Goal: Task Accomplishment & Management: Manage account settings

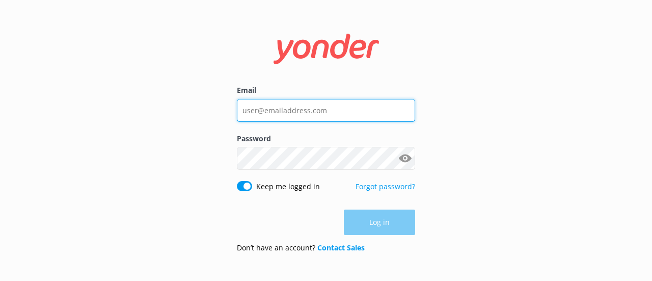
type input "[EMAIL_ADDRESS][PERSON_NAME][DOMAIN_NAME]"
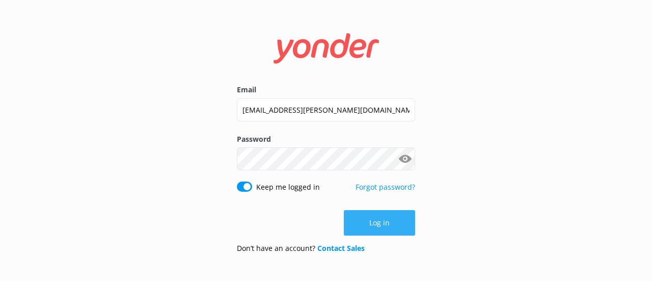
click at [381, 218] on div "Log in" at bounding box center [326, 222] width 178 height 25
click at [381, 218] on button "Log in" at bounding box center [379, 222] width 71 height 25
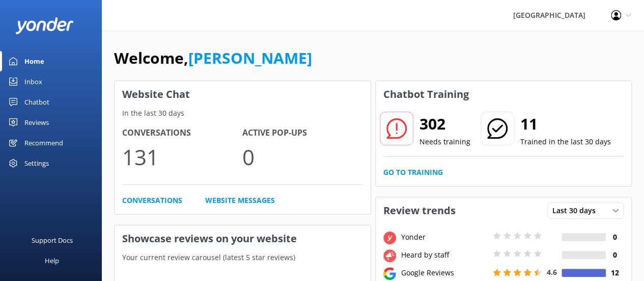
click at [405, 134] on icon at bounding box center [396, 128] width 20 height 20
click at [430, 130] on h2 "302" at bounding box center [445, 124] width 51 height 24
click at [424, 173] on link "Go to Training" at bounding box center [413, 172] width 60 height 11
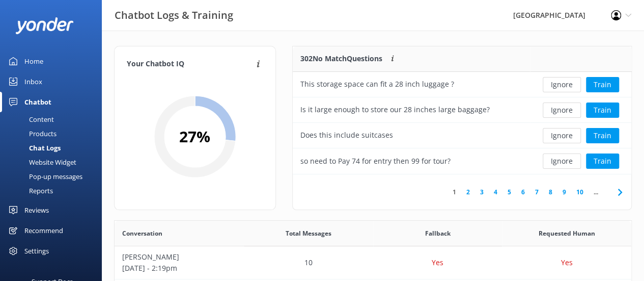
scroll to position [120, 331]
click at [608, 108] on button "Train" at bounding box center [602, 109] width 33 height 15
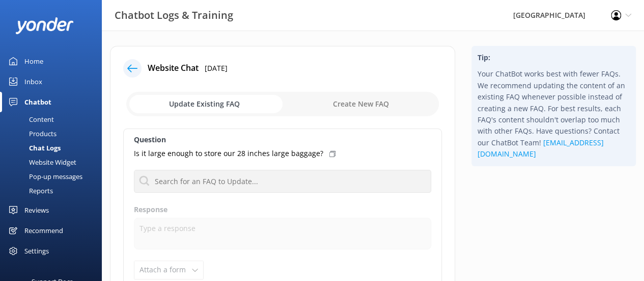
click at [237, 104] on input "checkbox" at bounding box center [282, 104] width 313 height 24
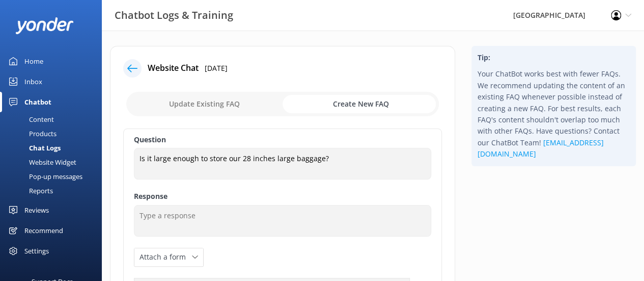
click at [226, 99] on input "checkbox" at bounding box center [282, 104] width 313 height 24
checkbox input "false"
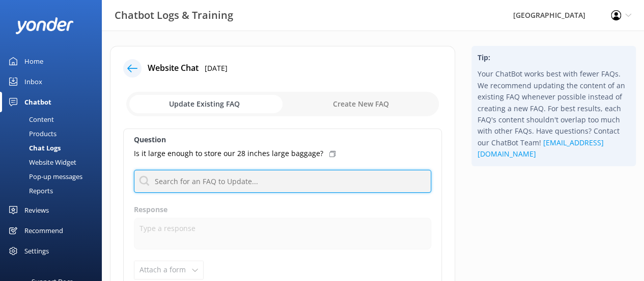
click at [207, 186] on input "text" at bounding box center [282, 181] width 297 height 23
type input "storage"
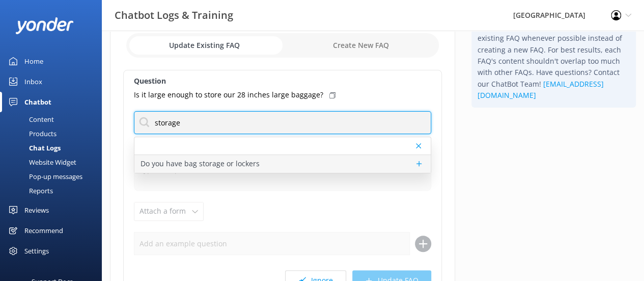
scroll to position [59, 0]
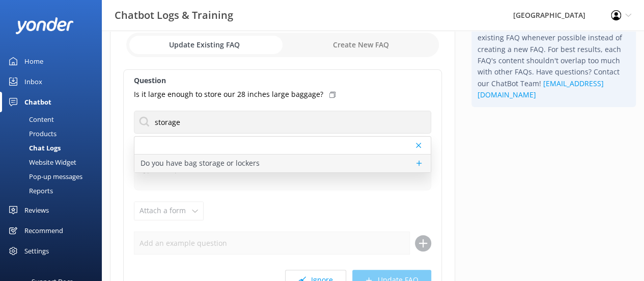
click at [235, 160] on p "Do you have bag storage or lockers" at bounding box center [200, 162] width 119 height 11
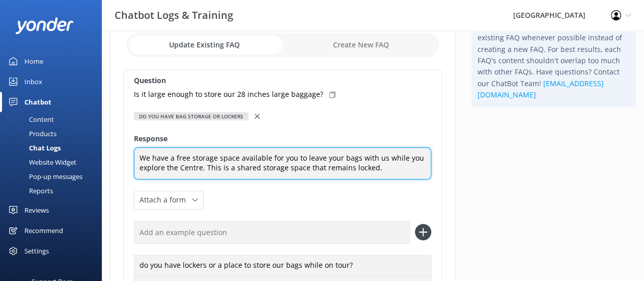
click at [384, 168] on textarea "We have a free storage space available for you to leave your bags with us while…" at bounding box center [282, 163] width 297 height 32
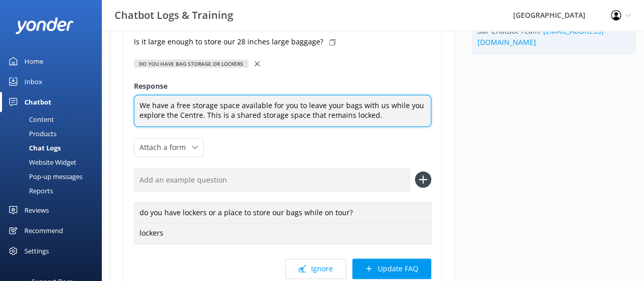
scroll to position [111, 0]
click at [293, 118] on textarea "We have a free storage space available for you to leave your bags with us while…" at bounding box center [282, 111] width 297 height 32
click at [306, 115] on textarea "We have a free storage space available for you to leave your bags with us while…" at bounding box center [282, 111] width 297 height 32
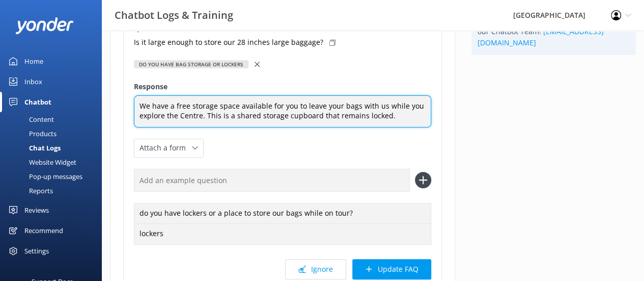
click at [386, 115] on textarea "We have a free storage space available for you to leave your bags with us while…" at bounding box center [282, 111] width 297 height 32
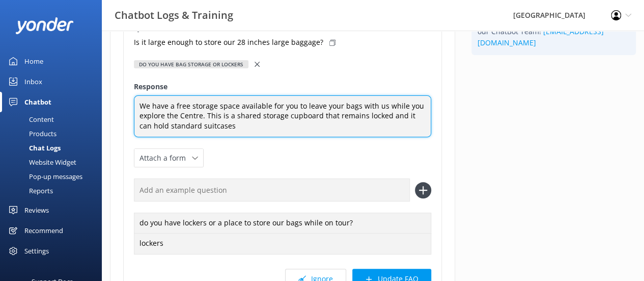
click at [356, 104] on textarea "We have a free storage space available for you to leave your bags with us while…" at bounding box center [282, 116] width 297 height 42
drag, startPoint x: 164, startPoint y: 126, endPoint x: 283, endPoint y: 127, distance: 119.2
click at [283, 127] on textarea "We have a free storage space available for you to leave your bags and suitcases…" at bounding box center [282, 116] width 297 height 42
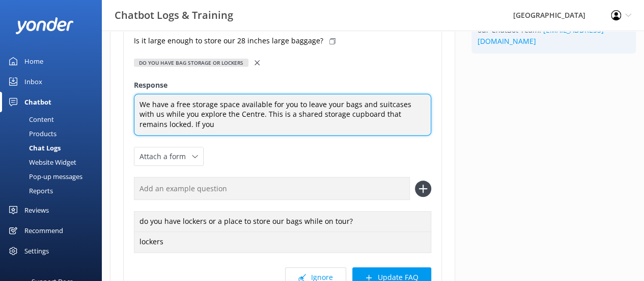
scroll to position [112, 0]
click at [262, 124] on textarea "We have a free storage space available for you to leave your bags and suitcases…" at bounding box center [282, 115] width 297 height 42
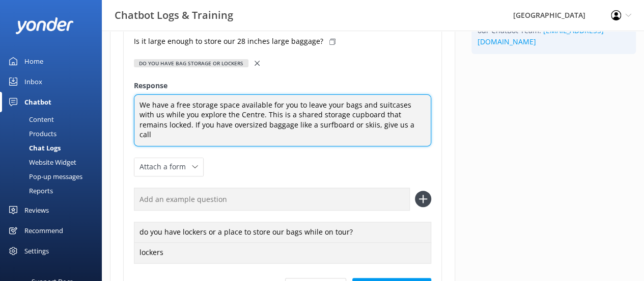
click at [400, 125] on textarea "We have a free storage space available for you to leave your bags and suitcases…" at bounding box center [282, 120] width 297 height 52
paste textarea "[PHONE_NUMBER]"
type textarea "We have a free storage space available for you to leave your bags and suitcases…"
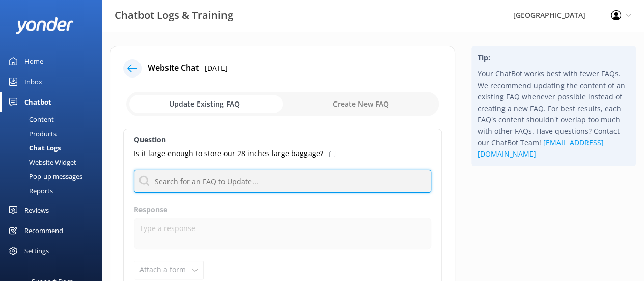
click at [253, 179] on input "text" at bounding box center [282, 181] width 297 height 23
type input "storage"
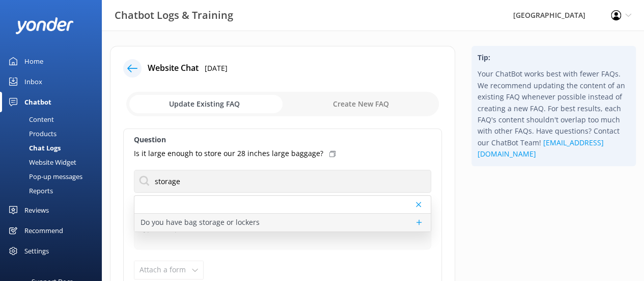
click at [242, 219] on p "Do you have bag storage or lockers" at bounding box center [200, 221] width 119 height 11
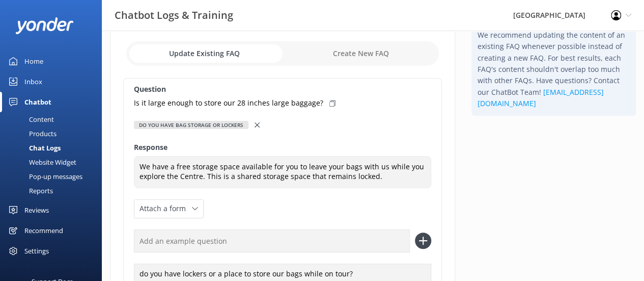
scroll to position [51, 0]
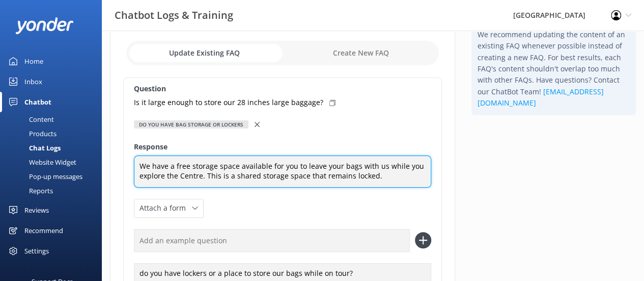
click at [357, 163] on textarea "We have a free storage space available for you to leave your bags with us while…" at bounding box center [282, 171] width 297 height 32
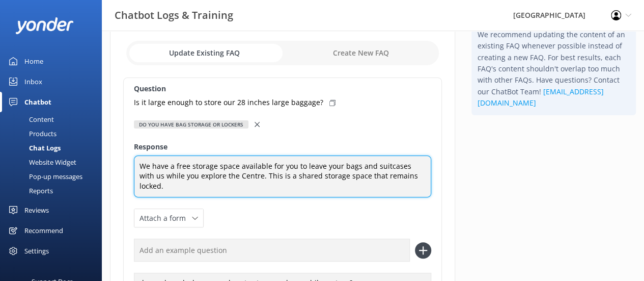
click at [420, 174] on textarea "We have a free storage space available for you to leave your bags and suitcases…" at bounding box center [282, 176] width 297 height 42
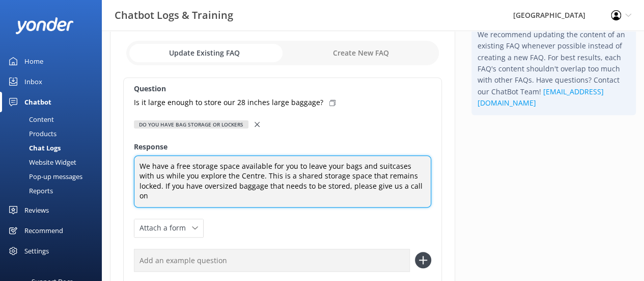
paste textarea "[PHONE_NUMBER]"
click at [234, 186] on textarea "We have a free storage space available for you to leave your bags and suitcases…" at bounding box center [282, 181] width 297 height 52
click at [171, 186] on textarea "We have a free storage space available for you to leave your bags and suitcases…" at bounding box center [282, 181] width 297 height 52
click at [315, 185] on textarea "We have a free storage space available for you to leave your bags and suitcases…" at bounding box center [282, 181] width 297 height 52
click at [370, 186] on textarea "We have a free storage space available for you to leave your bags and suitcases…" at bounding box center [282, 181] width 297 height 52
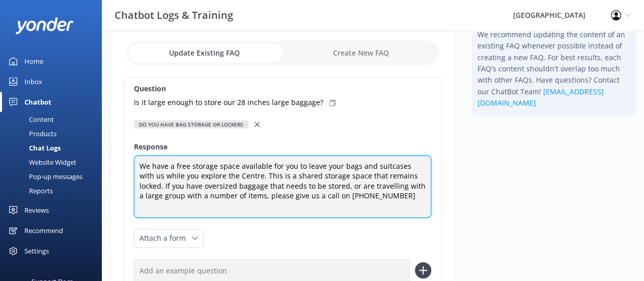
click at [379, 197] on textarea "We have a free storage space available for you to leave your bags and suitcases…" at bounding box center [282, 186] width 297 height 62
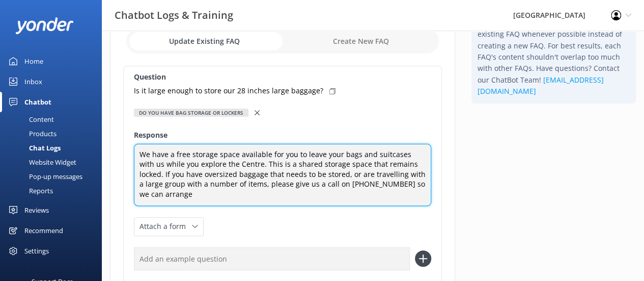
scroll to position [62, 0]
drag, startPoint x: 371, startPoint y: 183, endPoint x: 372, endPoint y: 193, distance: 10.3
click at [372, 193] on textarea "We have a free storage space available for you to leave your bags and suitcases…" at bounding box center [282, 175] width 297 height 62
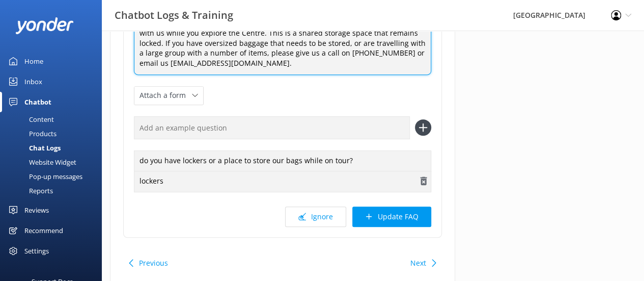
scroll to position [195, 0]
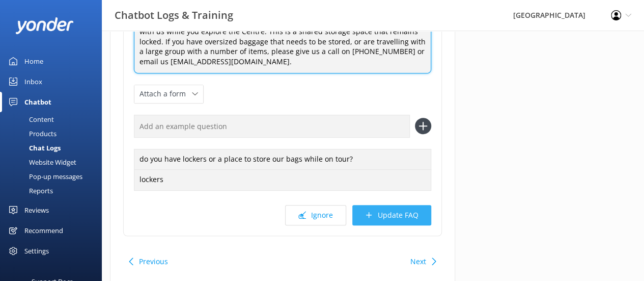
type textarea "We have a free storage space available for you to leave your bags and suitcases…"
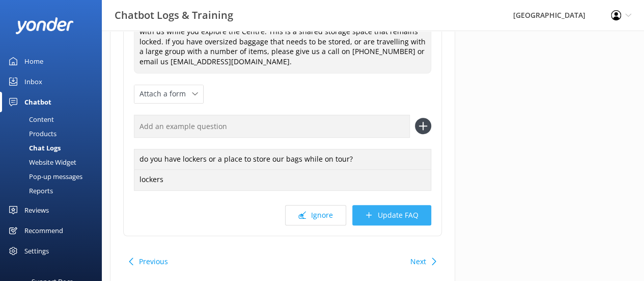
click at [397, 208] on button "Update FAQ" at bounding box center [391, 215] width 79 height 20
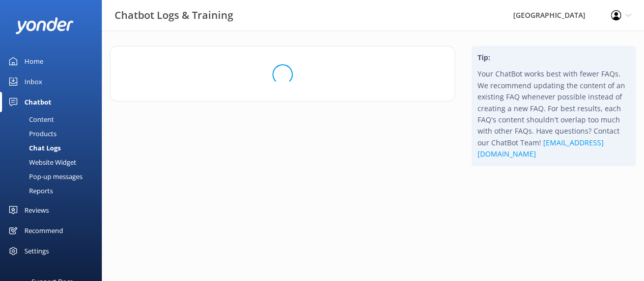
scroll to position [0, 0]
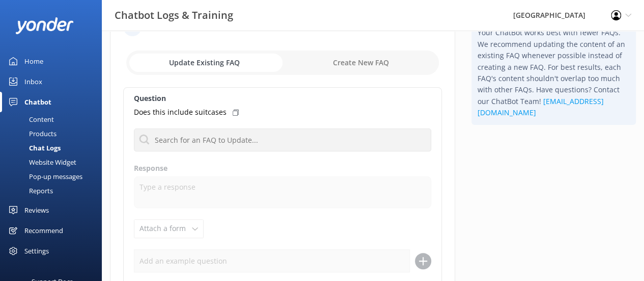
scroll to position [42, 0]
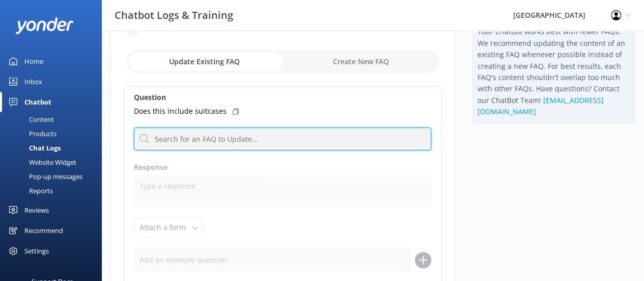
click at [219, 140] on input "text" at bounding box center [282, 138] width 297 height 23
type input "storage"
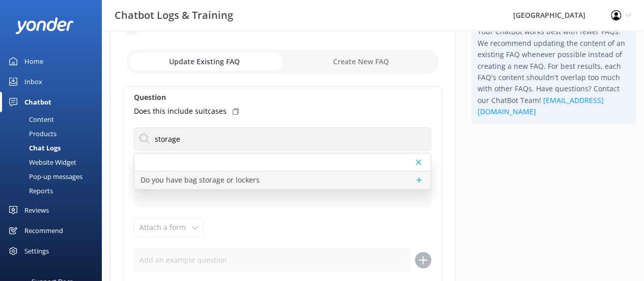
click at [220, 181] on p "Do you have bag storage or lockers" at bounding box center [200, 179] width 119 height 11
type textarea "We have a free storage space available for you to leave your bags and suitcases…"
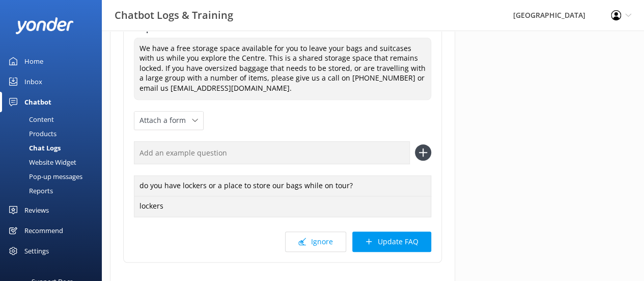
scroll to position [170, 0]
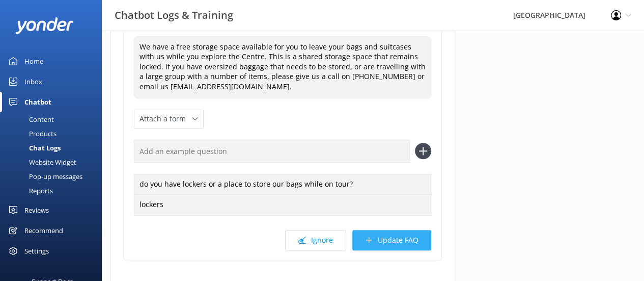
click at [418, 238] on button "Update FAQ" at bounding box center [391, 240] width 79 height 20
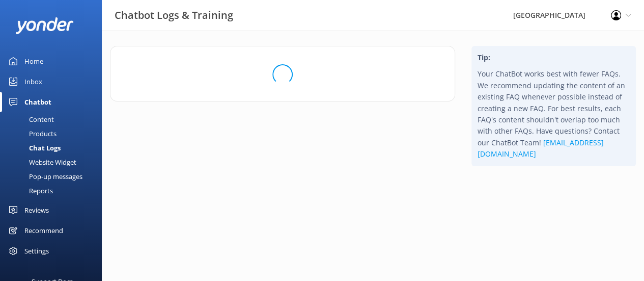
scroll to position [0, 0]
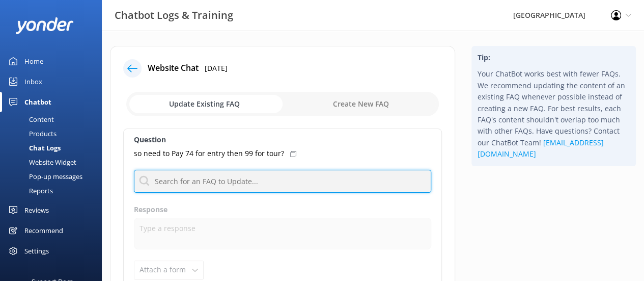
click at [231, 179] on input "text" at bounding box center [282, 181] width 297 height 23
type input "guided tours"
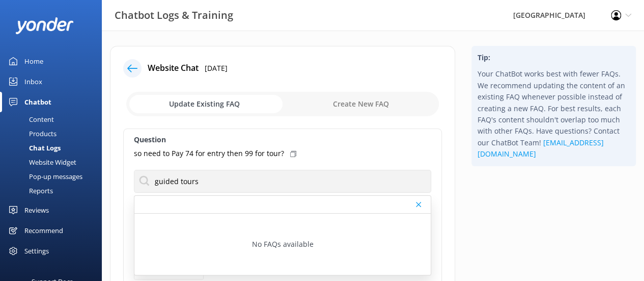
click at [381, 102] on input "checkbox" at bounding box center [282, 104] width 313 height 24
checkbox input "true"
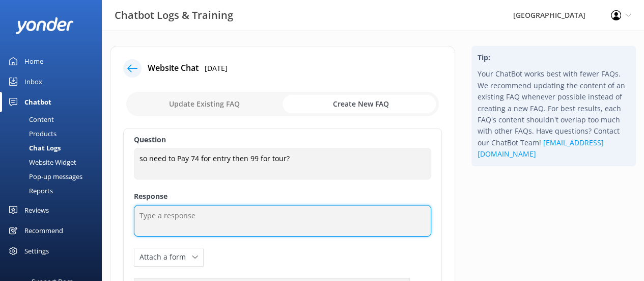
click at [199, 219] on textarea at bounding box center [282, 221] width 297 height 32
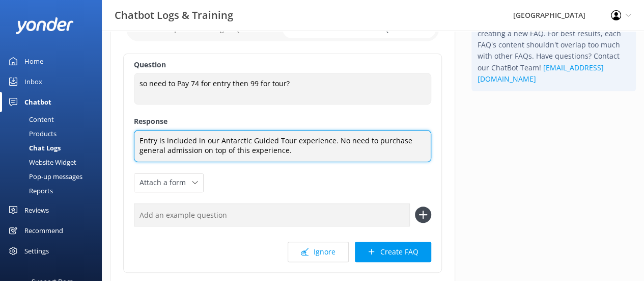
scroll to position [75, 0]
type textarea "Entry is included in our Antarctic Guided Tour experience. No need to purchase …"
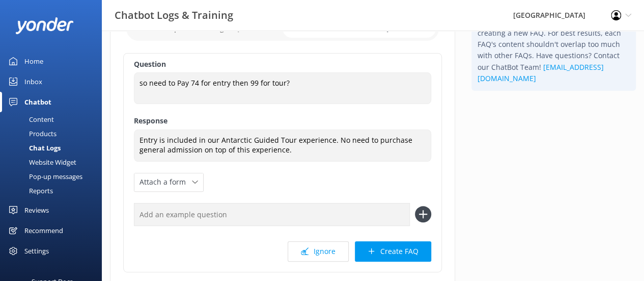
click at [276, 214] on input "text" at bounding box center [272, 214] width 276 height 23
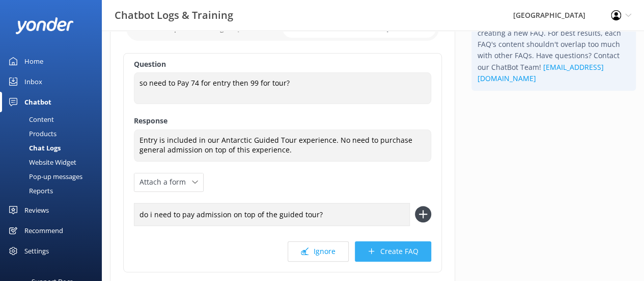
type input "do i need to pay admission on top of the guided tour?"
click at [392, 248] on button "Create FAQ" at bounding box center [393, 251] width 76 height 20
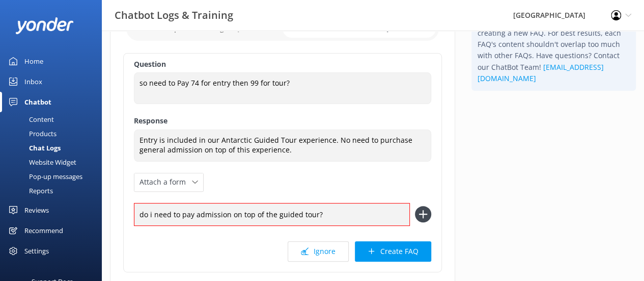
click at [427, 209] on icon at bounding box center [423, 214] width 16 height 16
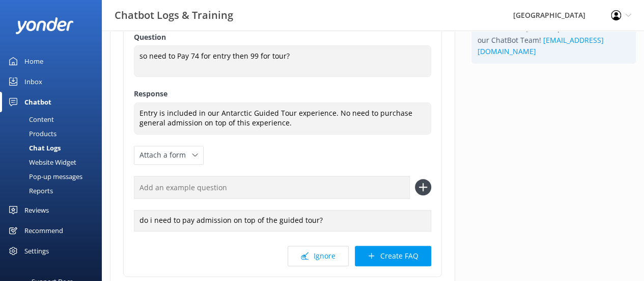
scroll to position [103, 0]
click at [376, 259] on button "Create FAQ" at bounding box center [393, 255] width 76 height 20
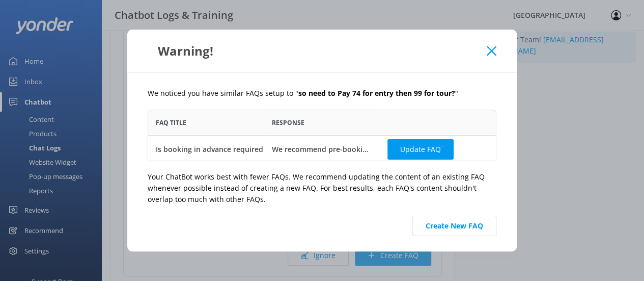
scroll to position [43, 341]
click at [450, 224] on button "Create New FAQ" at bounding box center [454, 225] width 84 height 20
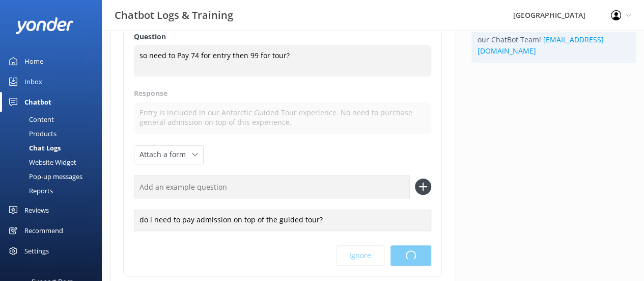
scroll to position [0, 0]
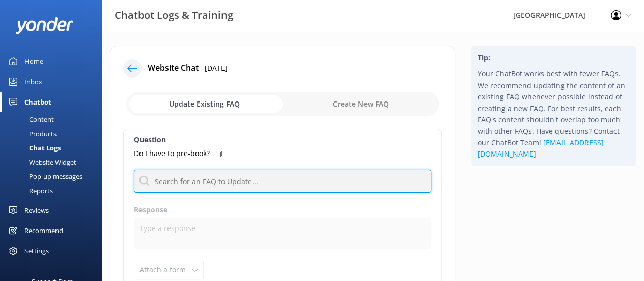
click at [199, 183] on input "text" at bounding box center [282, 181] width 297 height 23
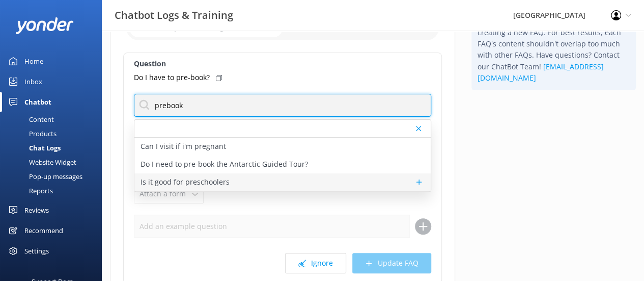
scroll to position [76, 0]
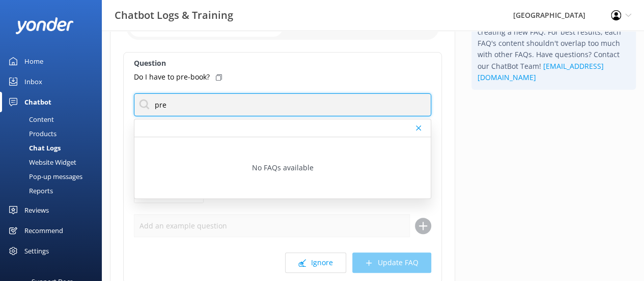
type input "pre"
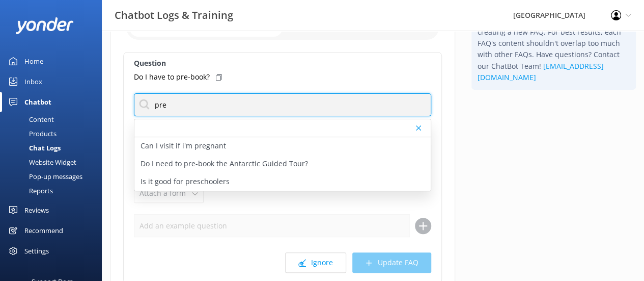
click at [216, 108] on input "pre" at bounding box center [282, 104] width 297 height 23
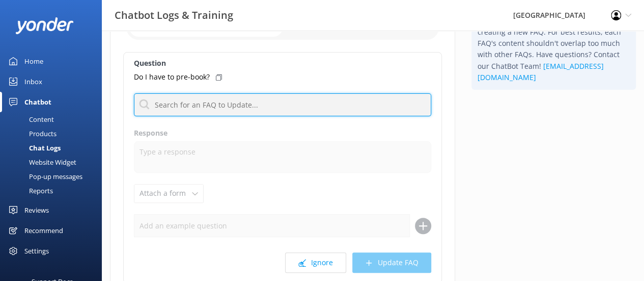
click at [216, 108] on input "text" at bounding box center [282, 104] width 297 height 23
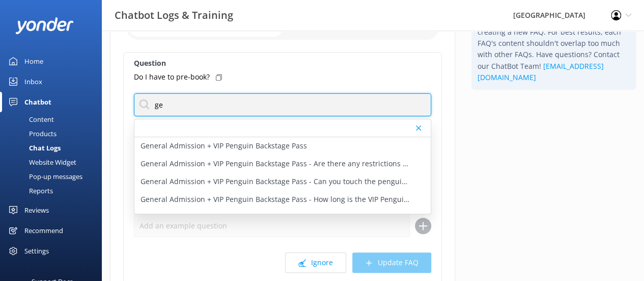
type input "g"
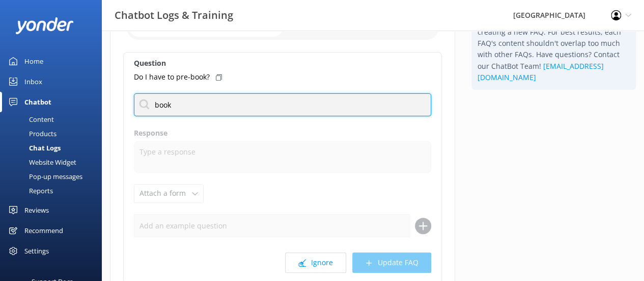
type input "book"
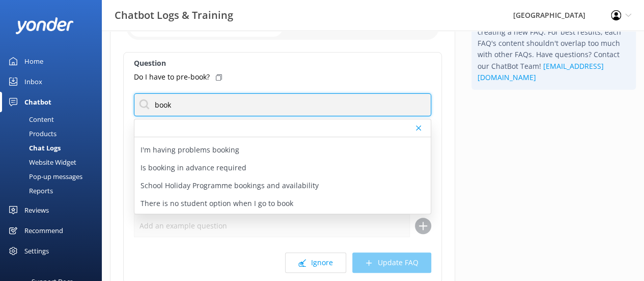
scroll to position [228, 0]
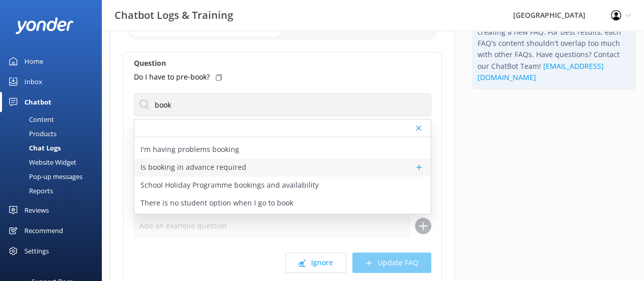
click at [202, 167] on p "Is booking in advance required" at bounding box center [194, 166] width 106 height 11
type textarea "We recommend pre-booking general admission tickets in advance, especially durin…"
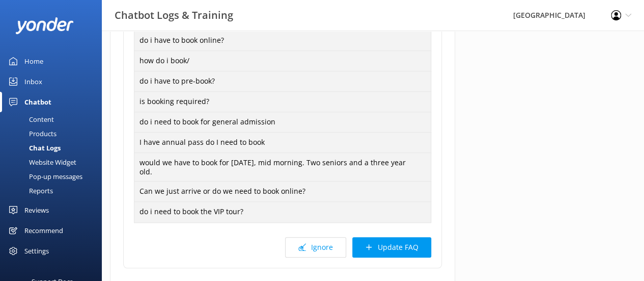
scroll to position [358, 0]
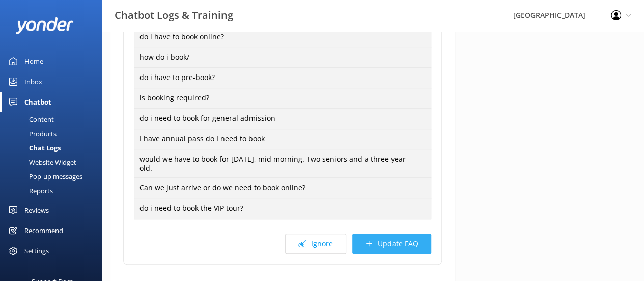
click at [394, 239] on button "Update FAQ" at bounding box center [391, 243] width 79 height 20
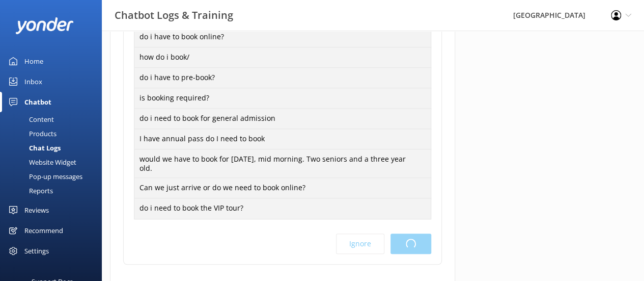
scroll to position [0, 0]
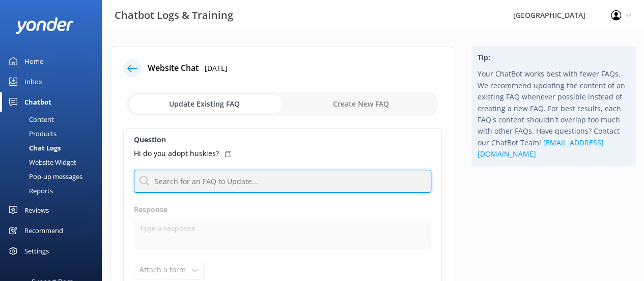
click at [226, 182] on input "text" at bounding box center [282, 181] width 297 height 23
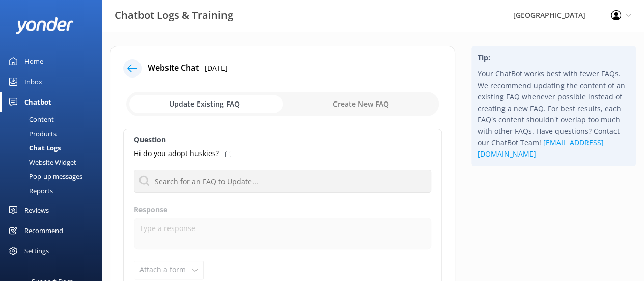
click at [30, 209] on div "Reviews" at bounding box center [36, 210] width 24 height 20
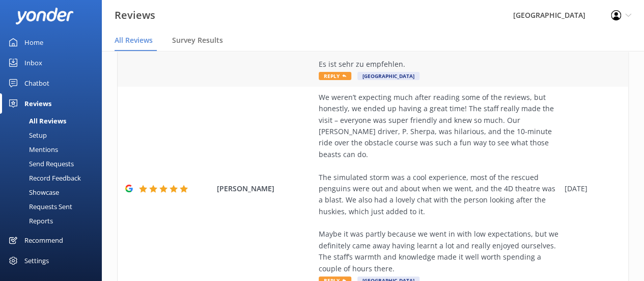
scroll to position [359, 0]
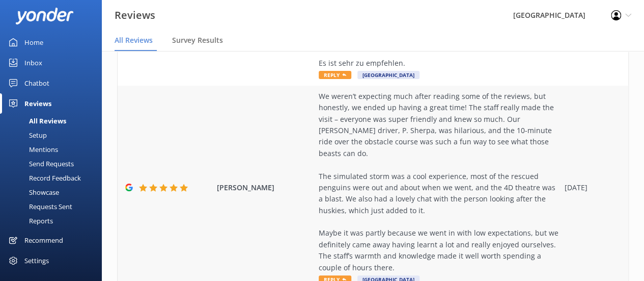
click at [320, 91] on div "We weren’t expecting much after reading some of the reviews, but honestly, we e…" at bounding box center [439, 182] width 241 height 182
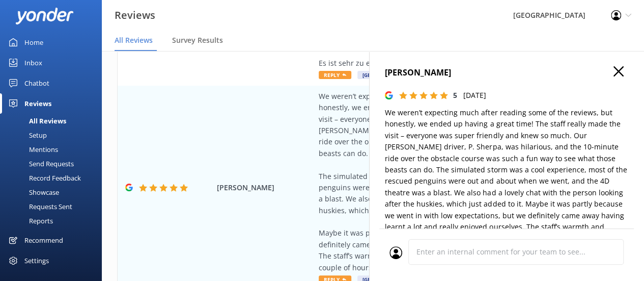
scroll to position [31, 0]
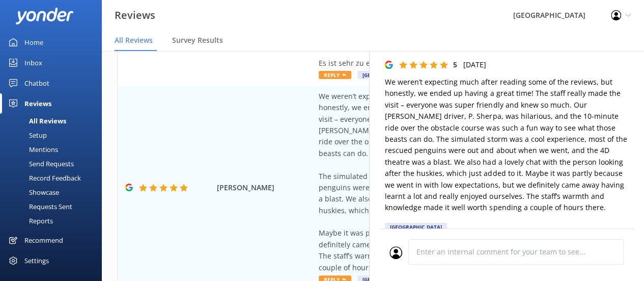
type textarea "Thank you so much for your wonderful review! We're thrilled to hear you had suc…"
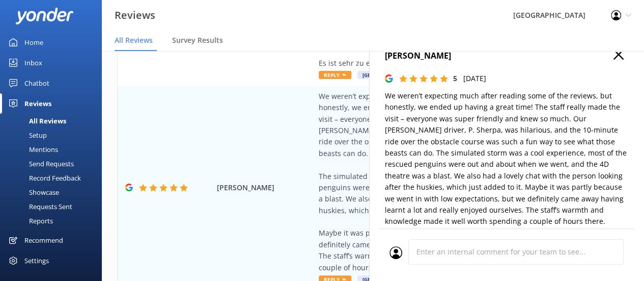
scroll to position [13, 0]
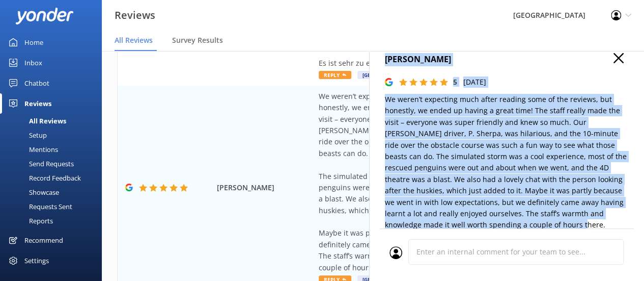
drag, startPoint x: 385, startPoint y: 60, endPoint x: 555, endPoint y: 228, distance: 239.1
click at [555, 228] on div "[PERSON_NAME] 5 [DATE] We weren’t expecting much after reading some of the revi…" at bounding box center [507, 153] width 244 height 201
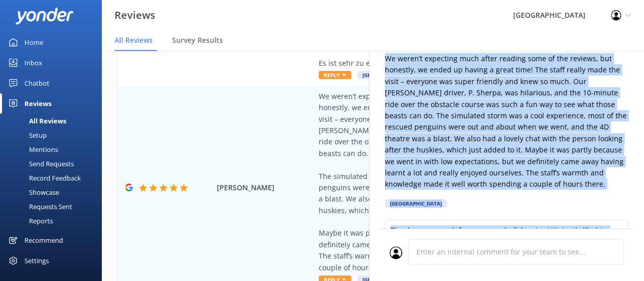
scroll to position [43, 0]
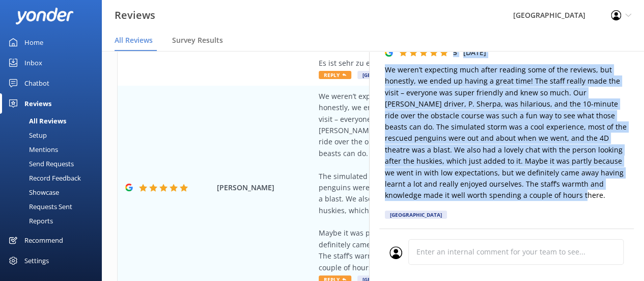
copy div "[PERSON_NAME] 5 [DATE] We weren’t expecting much after reading some of the revi…"
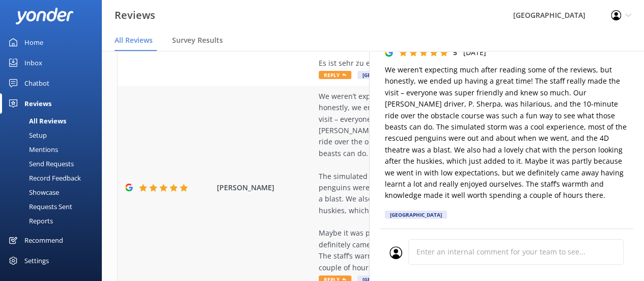
click at [290, 223] on div "[PERSON_NAME] We weren’t expecting much after reading some of the reviews, but …" at bounding box center [373, 188] width 511 height 204
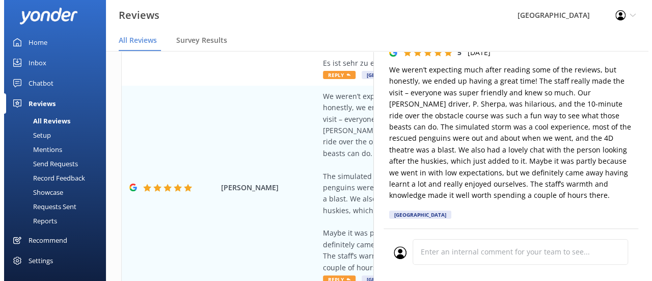
scroll to position [0, 0]
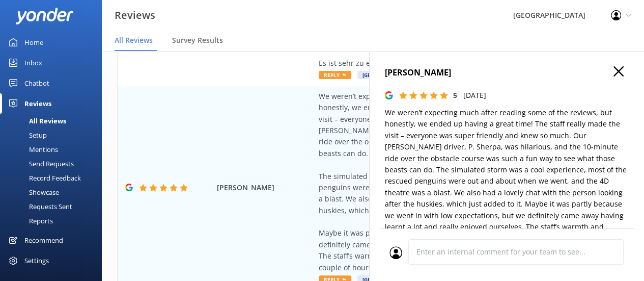
click at [614, 72] on icon "button" at bounding box center [619, 71] width 10 height 10
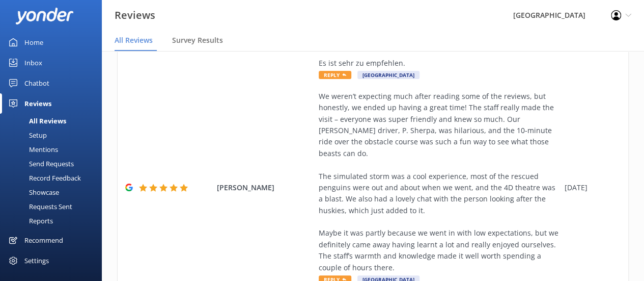
click at [58, 177] on div "Record Feedback" at bounding box center [43, 178] width 75 height 14
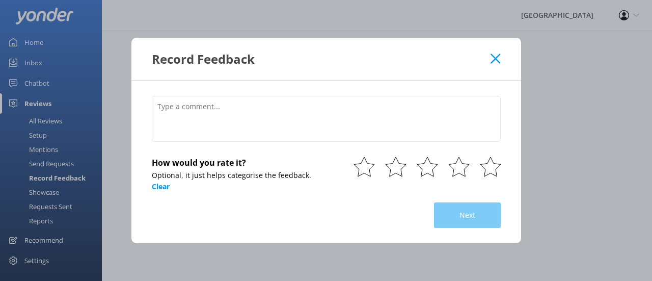
click at [491, 59] on icon at bounding box center [495, 58] width 10 height 10
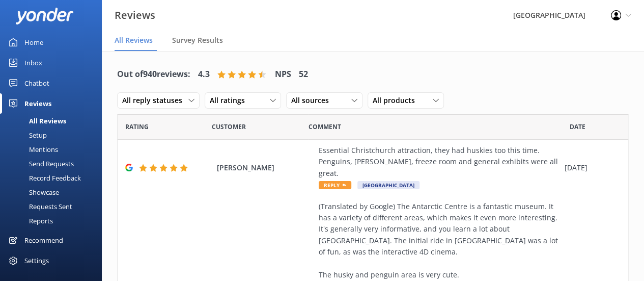
click at [40, 135] on div "Setup" at bounding box center [26, 135] width 41 height 14
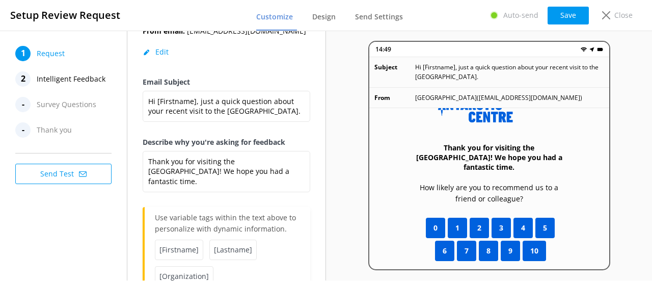
scroll to position [179, 0]
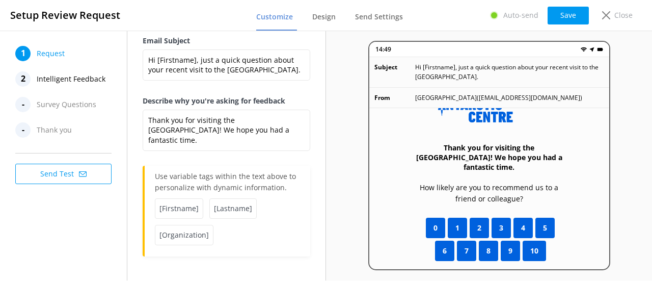
click at [77, 77] on span "Intelligent Feedback" at bounding box center [71, 78] width 69 height 15
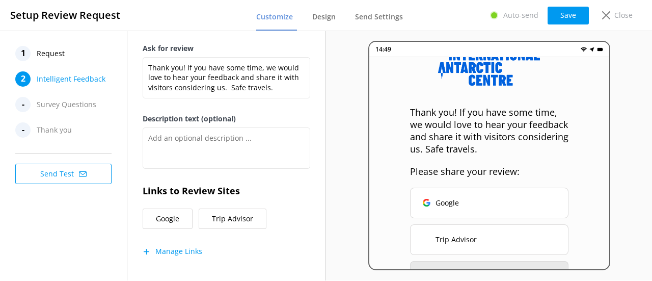
scroll to position [245, 0]
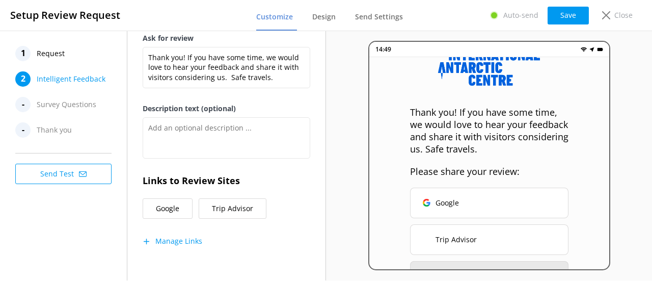
click at [71, 106] on span "Survey Questions" at bounding box center [67, 104] width 60 height 15
click at [322, 16] on span "Design" at bounding box center [323, 17] width 23 height 10
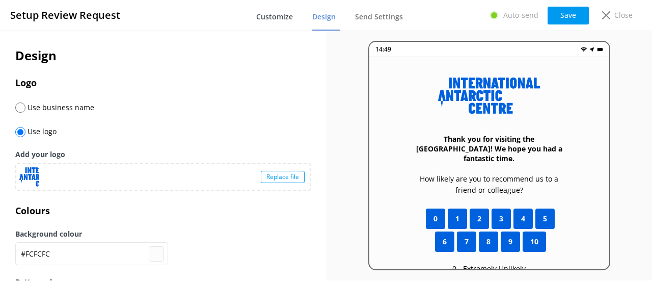
click at [280, 18] on span "Customize" at bounding box center [274, 17] width 37 height 10
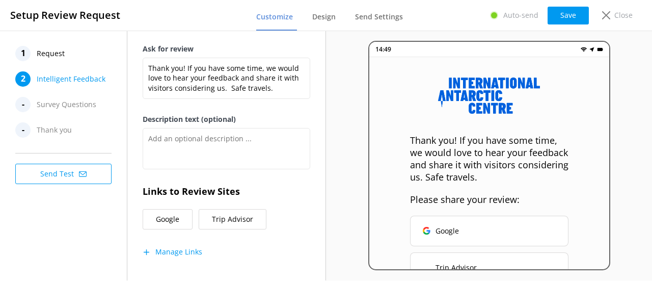
scroll to position [245, 0]
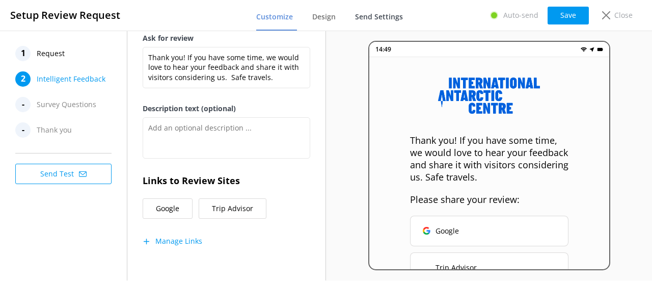
click at [365, 15] on span "Send Settings" at bounding box center [379, 17] width 48 height 10
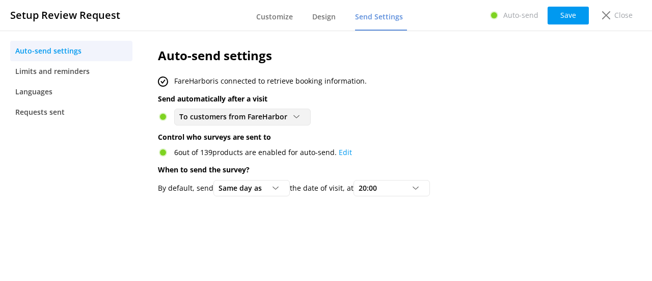
click at [303, 115] on div at bounding box center [299, 117] width 12 height 6
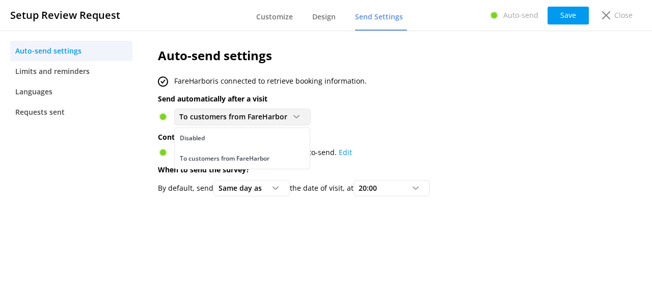
click at [303, 115] on div at bounding box center [299, 117] width 12 height 6
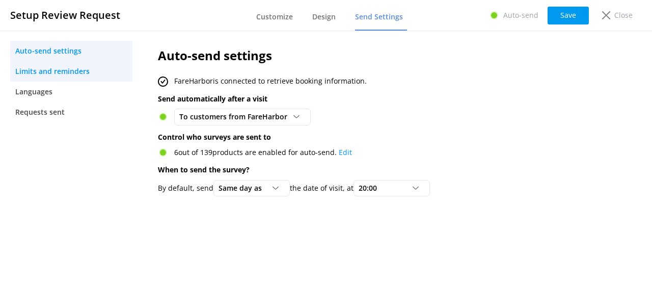
click at [48, 68] on span "Limits and reminders" at bounding box center [52, 71] width 74 height 11
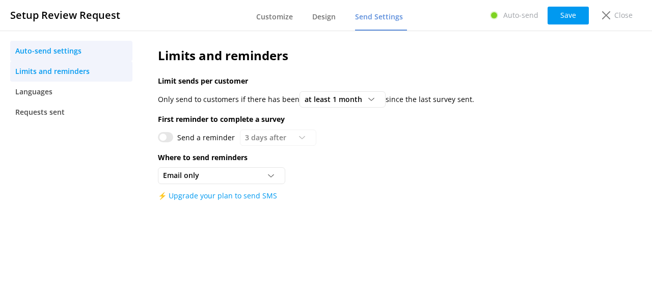
click at [51, 48] on span "Auto-send settings" at bounding box center [48, 50] width 66 height 11
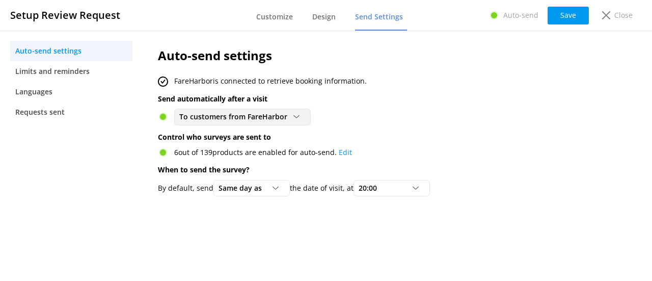
click at [206, 118] on span "To customers from FareHarbor" at bounding box center [236, 116] width 114 height 11
click at [412, 88] on div "Auto-send settings FareHarbor is connected to retrieve booking information. Sen…" at bounding box center [371, 124] width 456 height 187
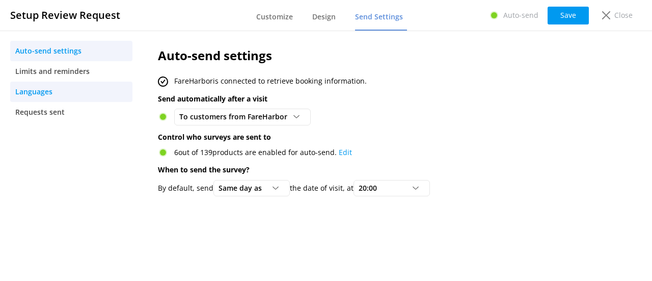
click at [50, 91] on span "Languages" at bounding box center [33, 91] width 37 height 11
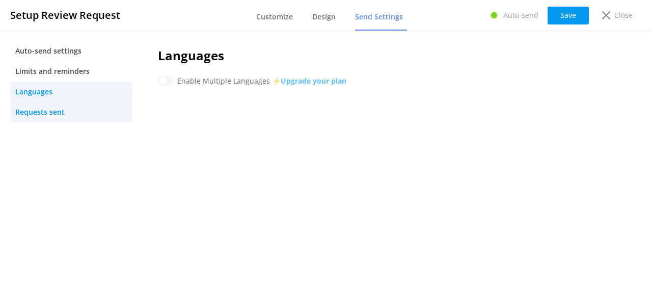
click at [46, 107] on span "Requests sent" at bounding box center [39, 111] width 49 height 11
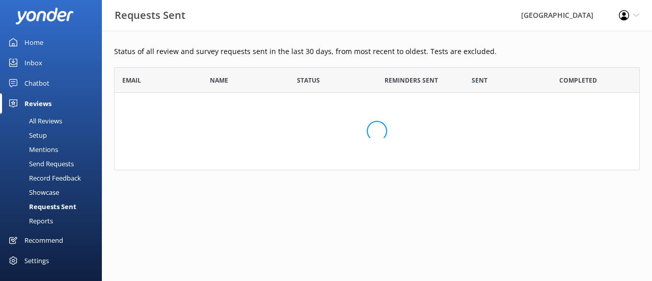
scroll to position [95, 517]
